Goal: Task Accomplishment & Management: Complete application form

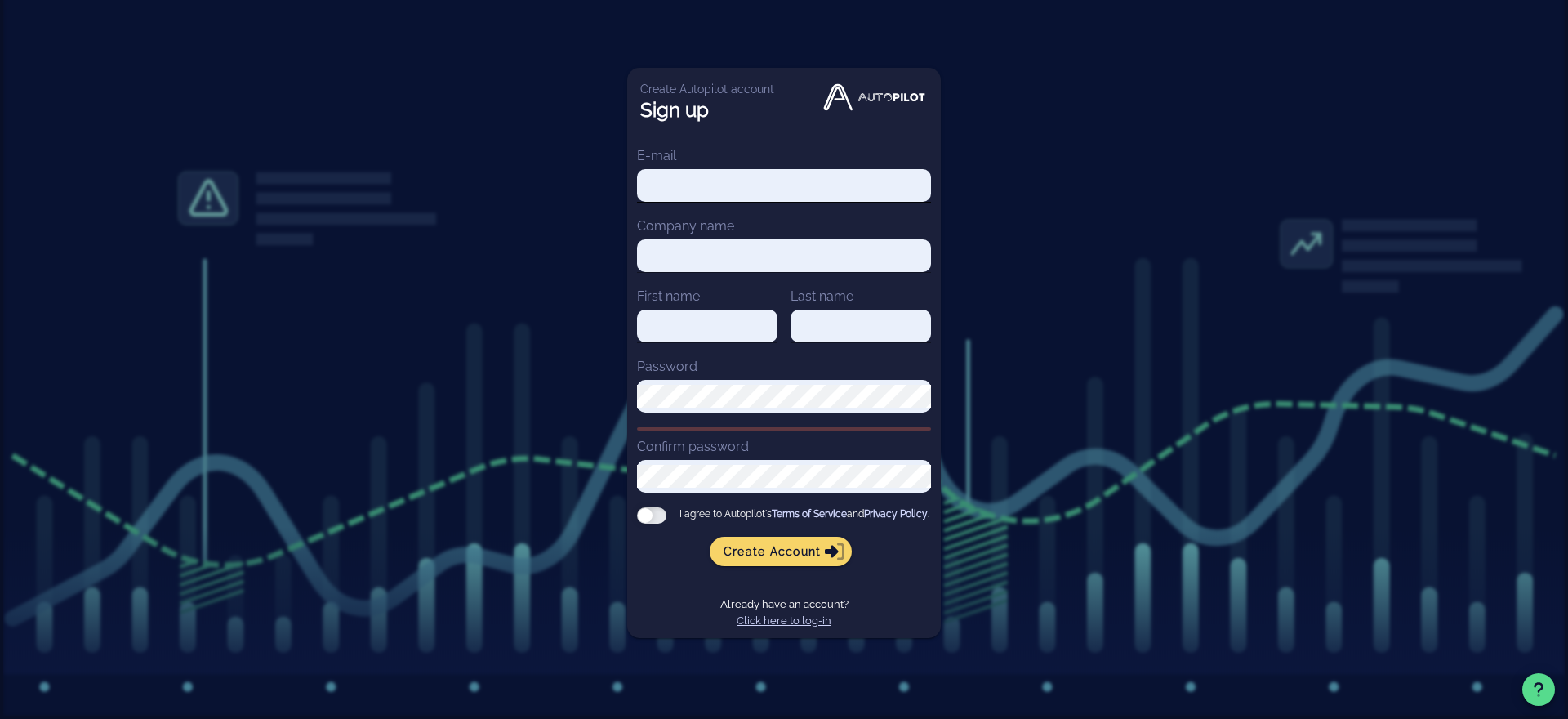
click at [720, 185] on input "E-mail" at bounding box center [784, 186] width 294 height 23
type input "[EMAIL_ADDRESS][DOMAIN_NAME]"
type input "Blue Wheel Media"
type input "[PERSON_NAME]"
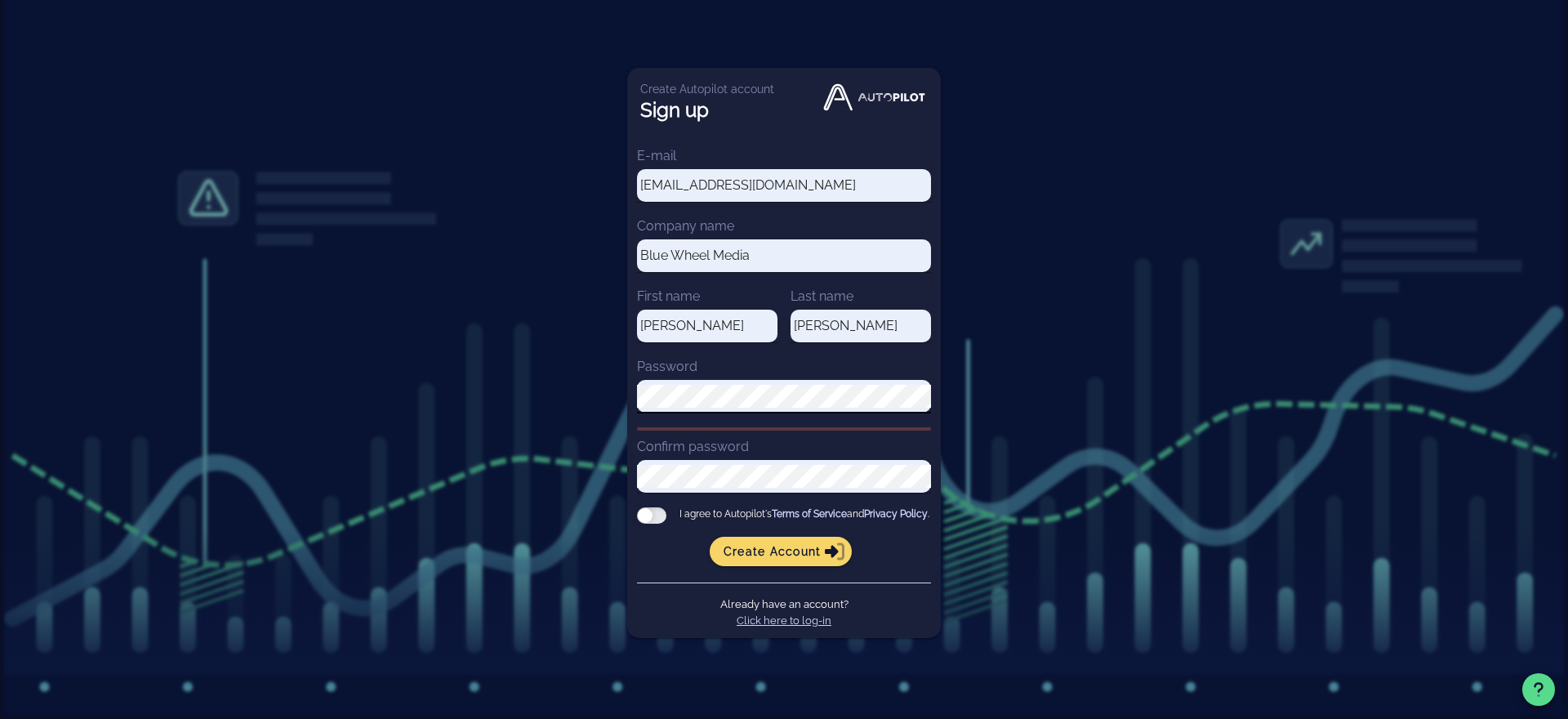
click at [0, 718] on com-1password-button at bounding box center [0, 719] width 0 height 0
click at [662, 516] on div at bounding box center [652, 516] width 29 height 16
click at [0, 0] on input "I agree to Autopilot's Terms of Service and Privacy Policy ." at bounding box center [0, 0] width 0 height 0
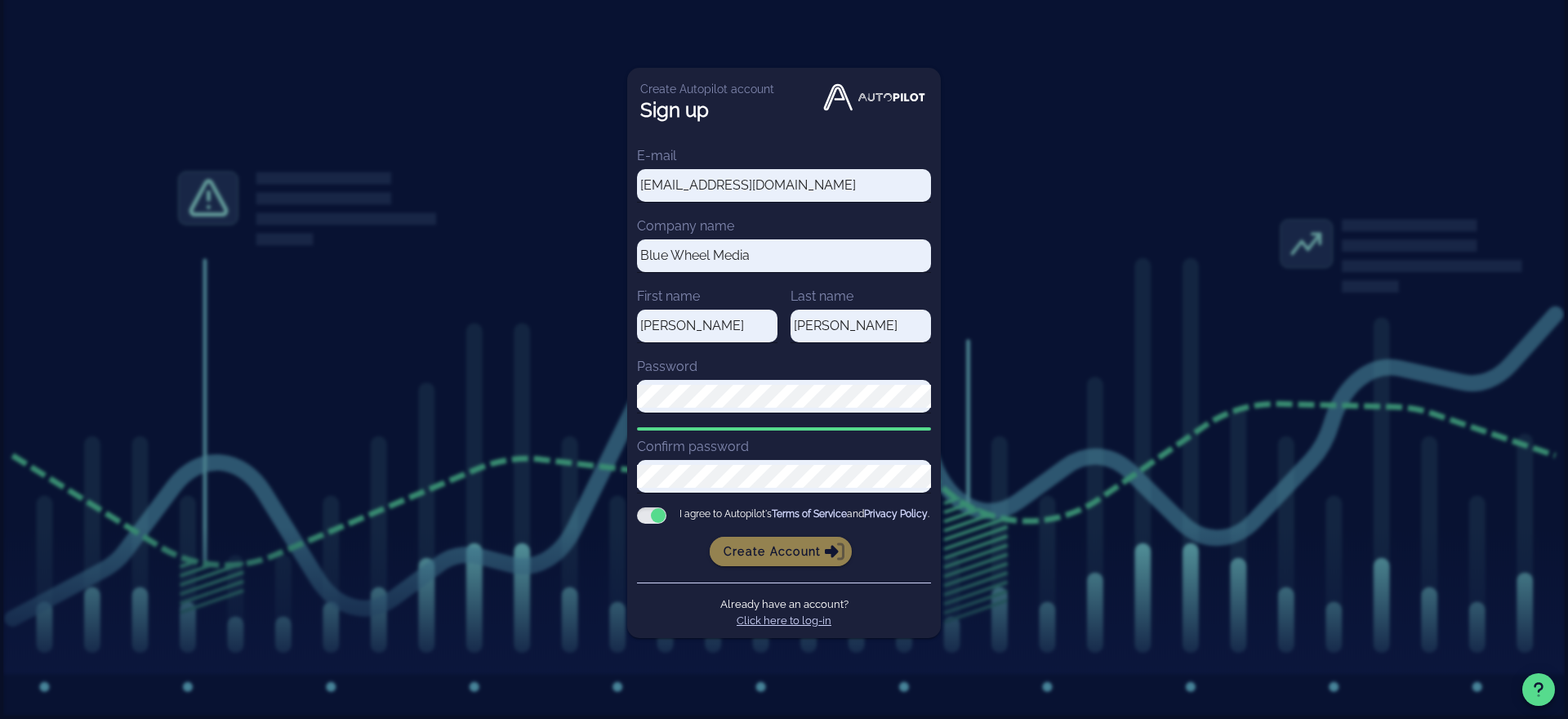
click at [775, 566] on button "Create account" at bounding box center [782, 551] width 143 height 29
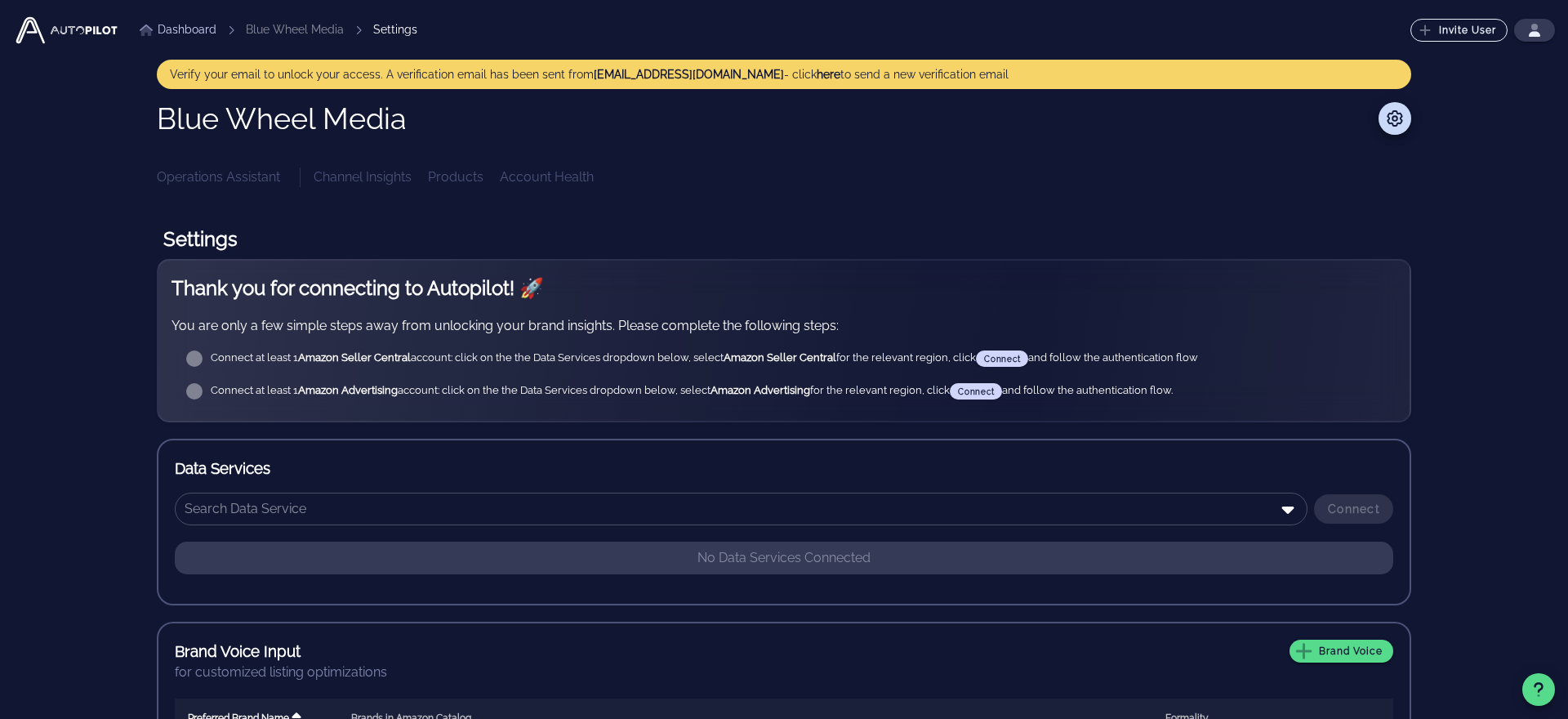
click at [368, 171] on div "Channel Insights Products Account Health" at bounding box center [862, 177] width 1097 height 19
click at [368, 180] on div "Channel Insights Products Account Health" at bounding box center [862, 177] width 1097 height 19
